Goal: Task Accomplishment & Management: Manage account settings

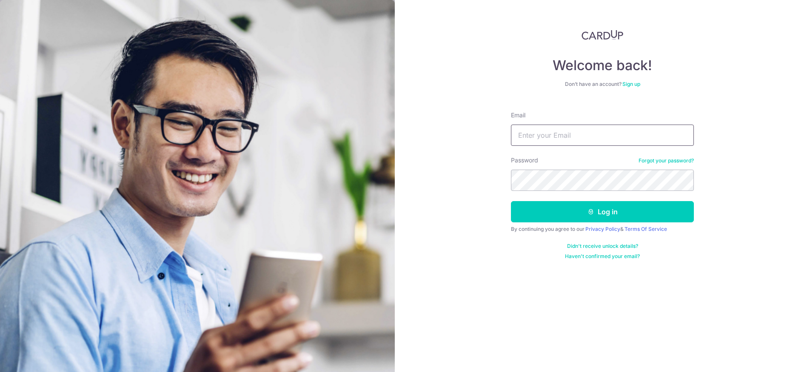
type input "[EMAIL_ADDRESS][PERSON_NAME][DOMAIN_NAME]"
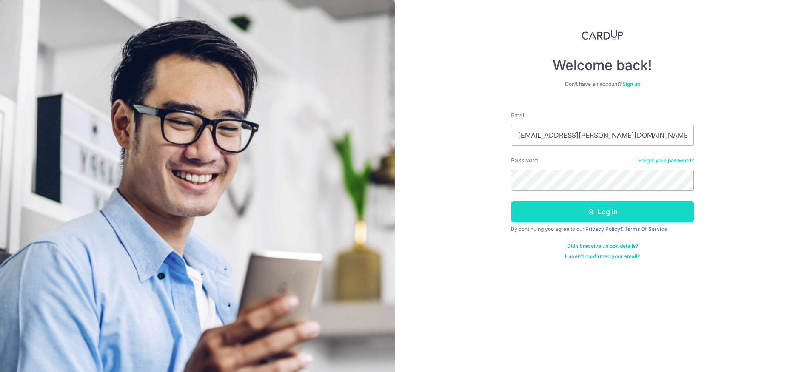
click at [574, 218] on button "Log in" at bounding box center [602, 211] width 183 height 21
